Goal: Task Accomplishment & Management: Manage account settings

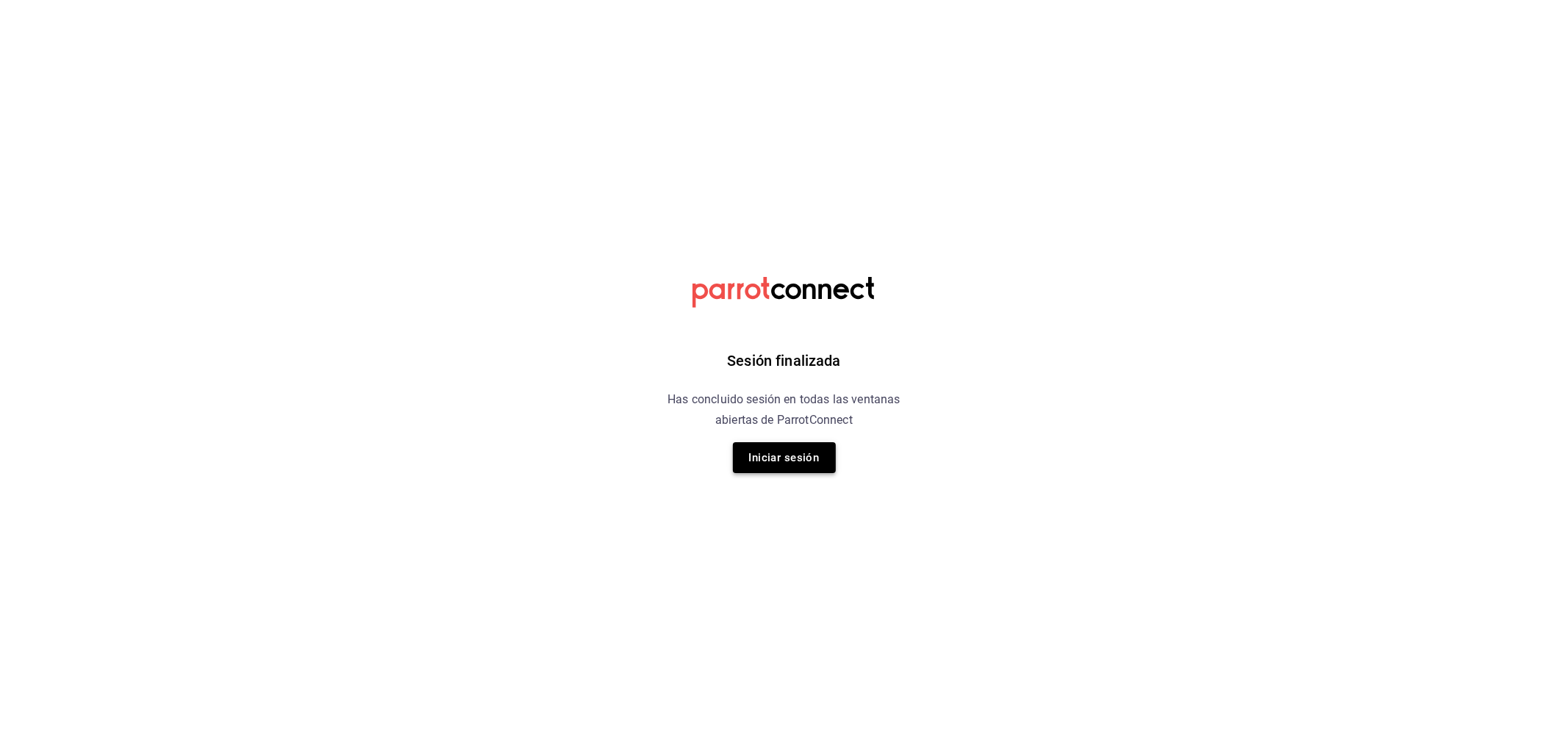
click at [752, 468] on button "Iniciar sesión" at bounding box center [784, 458] width 103 height 31
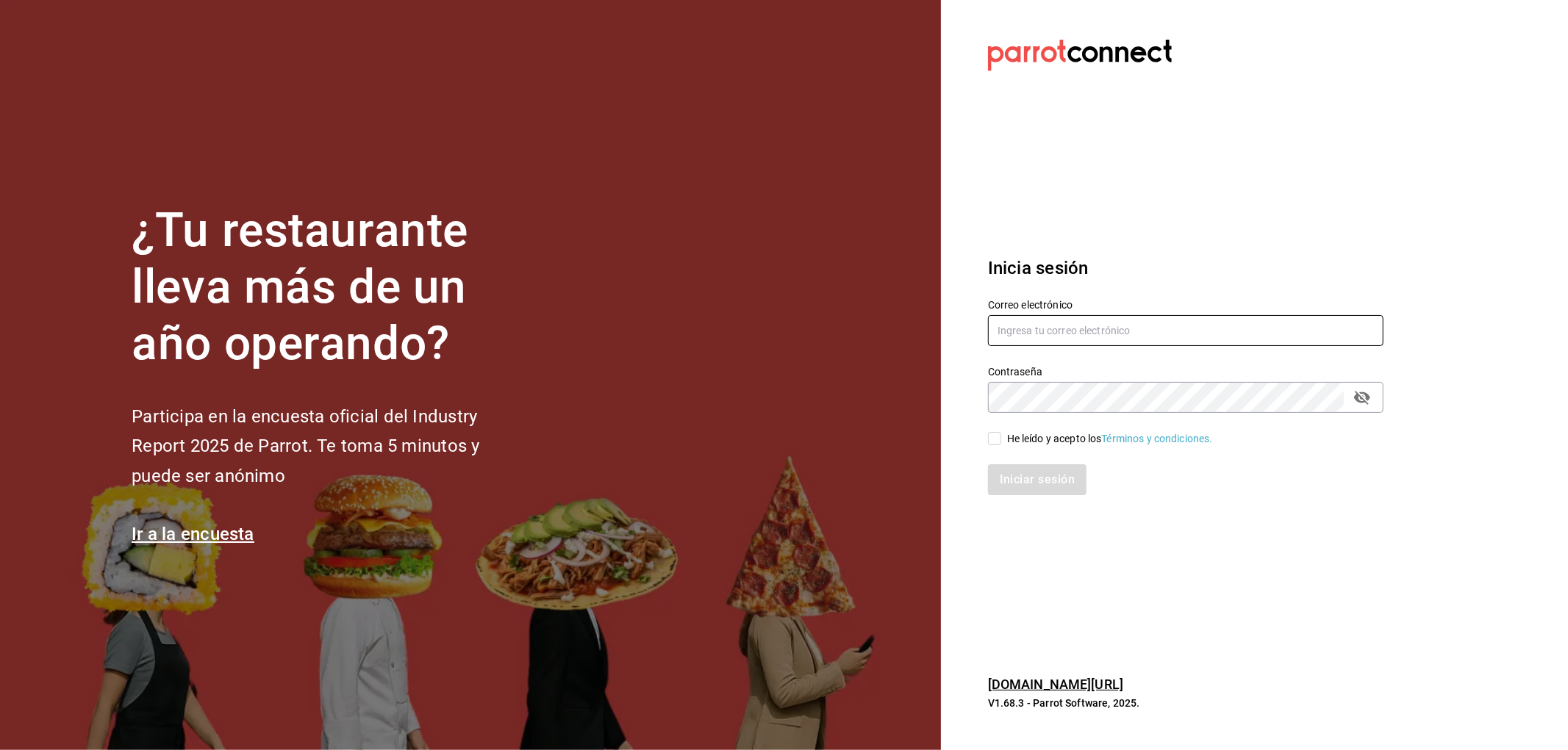
type input "[EMAIL_ADDRESS][DOMAIN_NAME]"
click at [1023, 429] on div "He leído y acepto los Términos y condiciones." at bounding box center [1178, 430] width 413 height 34
click at [994, 442] on input "He leído y acepto los Términos y condiciones." at bounding box center [995, 438] width 13 height 13
checkbox input "true"
click at [1009, 470] on button "Iniciar sesión" at bounding box center [1038, 480] width 100 height 31
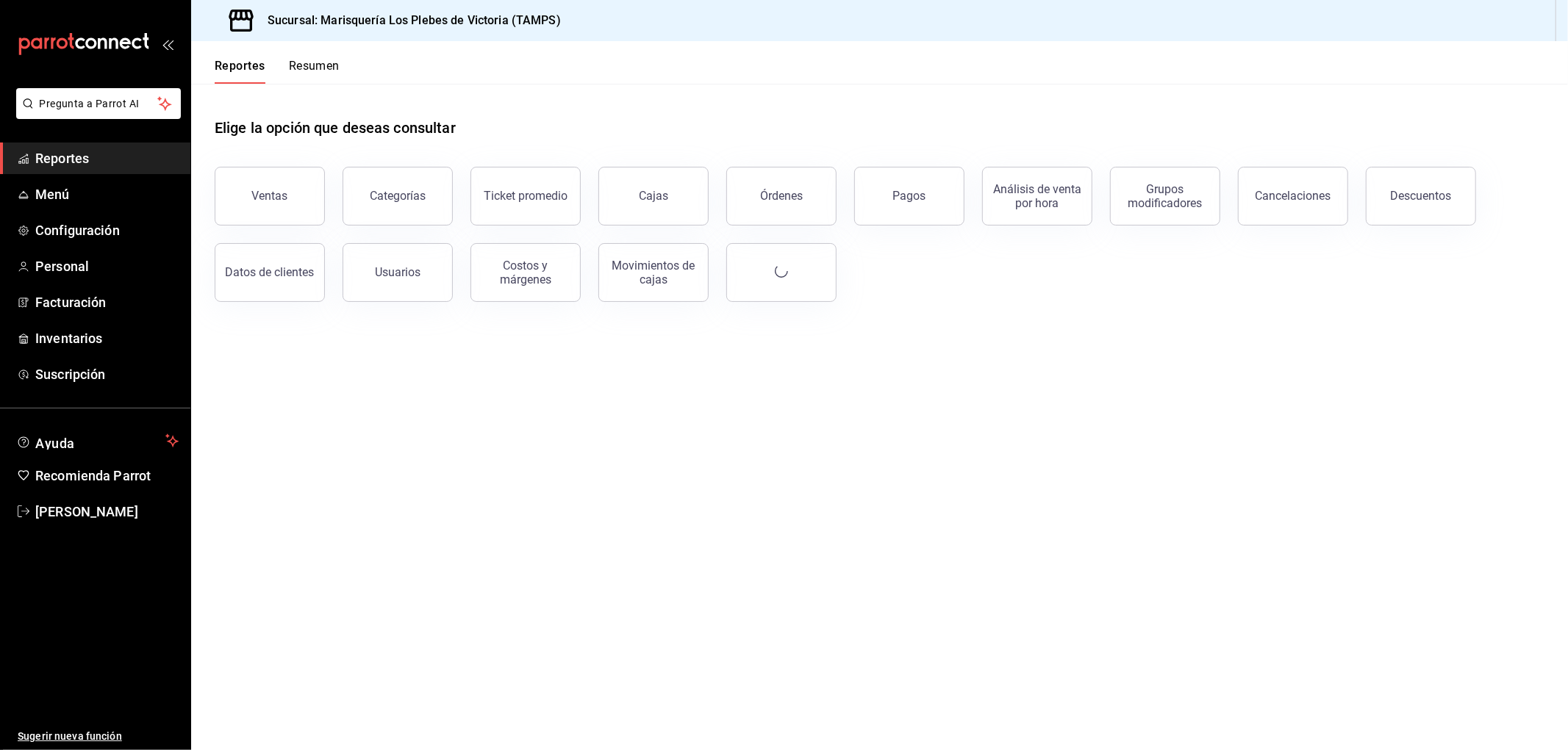
click at [310, 63] on button "Resumen" at bounding box center [314, 71] width 51 height 25
